Goal: Find specific page/section: Find specific page/section

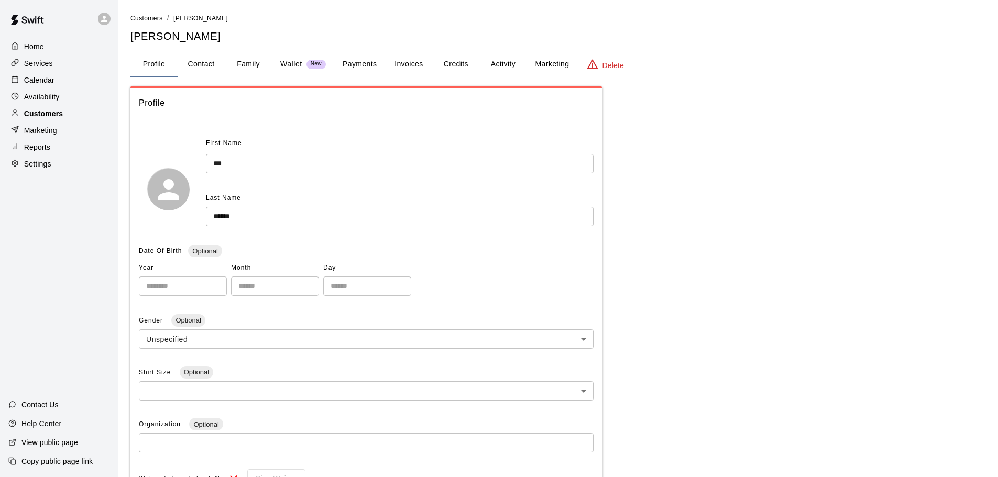
click at [36, 114] on p "Customers" at bounding box center [43, 113] width 39 height 10
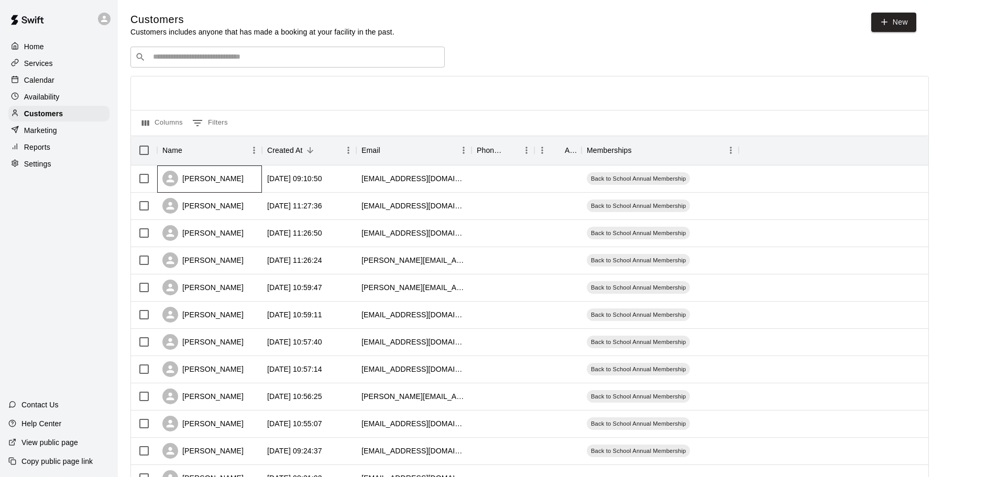
click at [227, 179] on div "[PERSON_NAME]" at bounding box center [209, 179] width 105 height 27
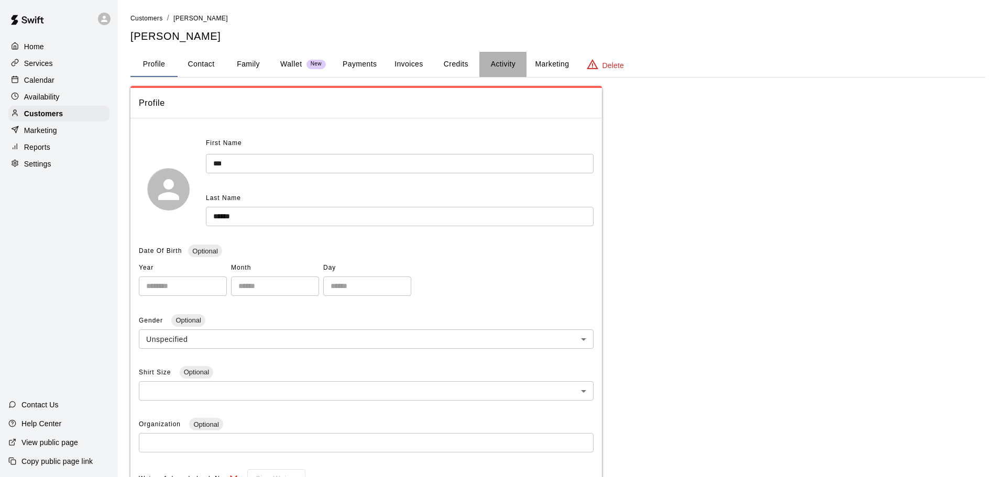
click at [502, 64] on button "Activity" at bounding box center [502, 64] width 47 height 25
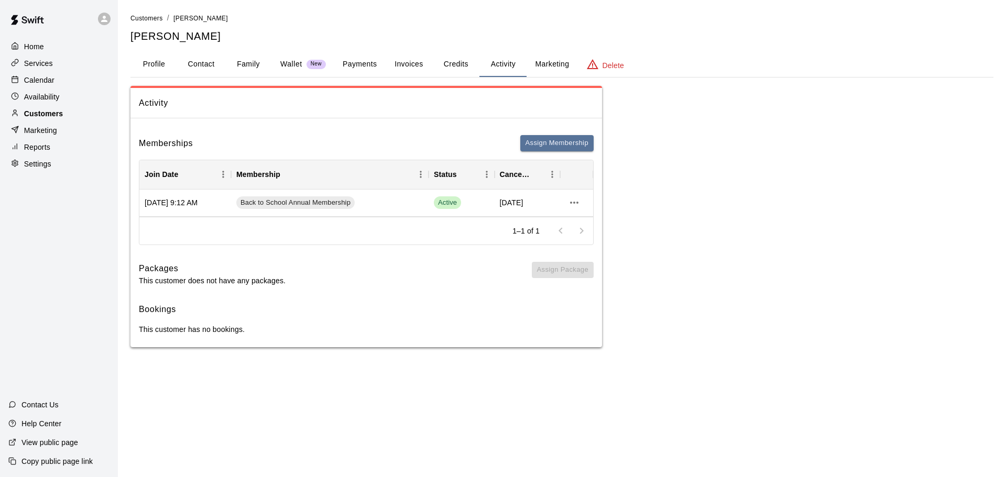
click at [54, 114] on p "Customers" at bounding box center [43, 113] width 39 height 10
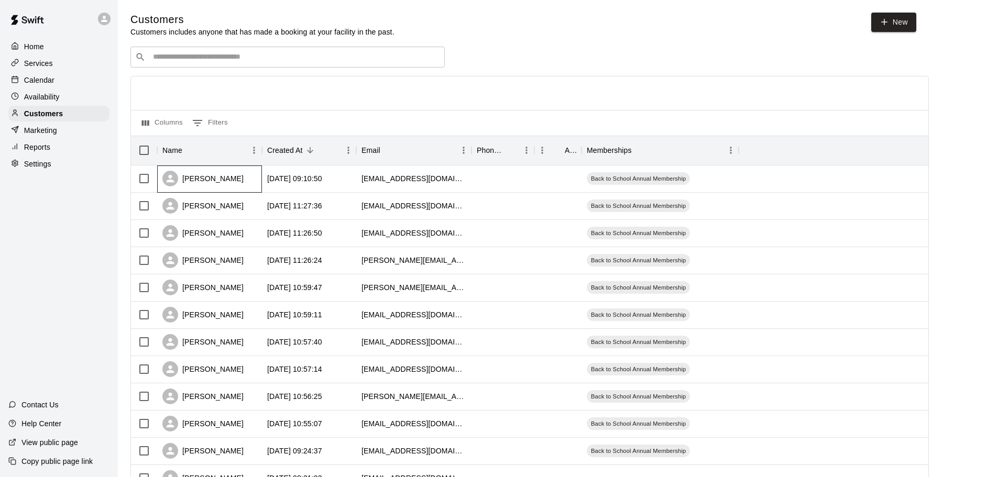
click at [224, 180] on div "[PERSON_NAME]" at bounding box center [209, 179] width 105 height 27
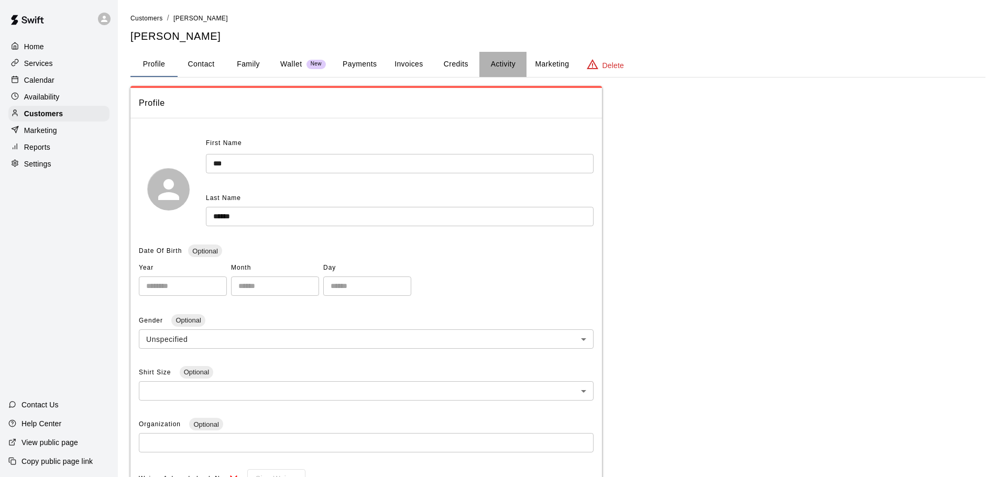
click at [494, 59] on button "Activity" at bounding box center [502, 64] width 47 height 25
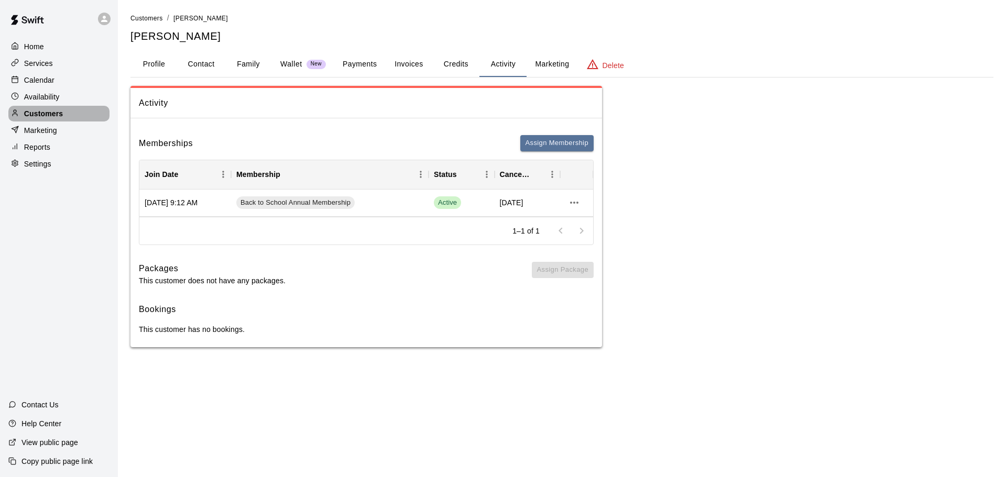
click at [35, 113] on p "Customers" at bounding box center [43, 113] width 39 height 10
